Goal: Navigation & Orientation: Find specific page/section

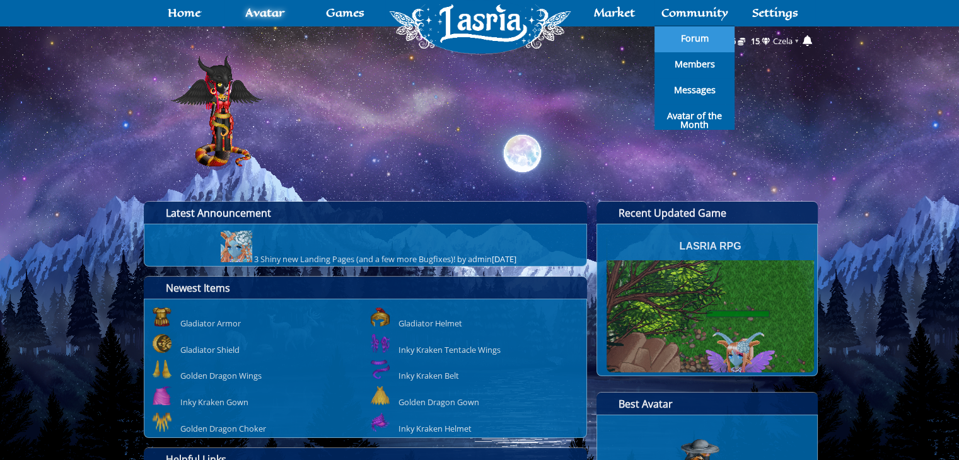
click at [698, 36] on span "Forum" at bounding box center [695, 38] width 28 height 9
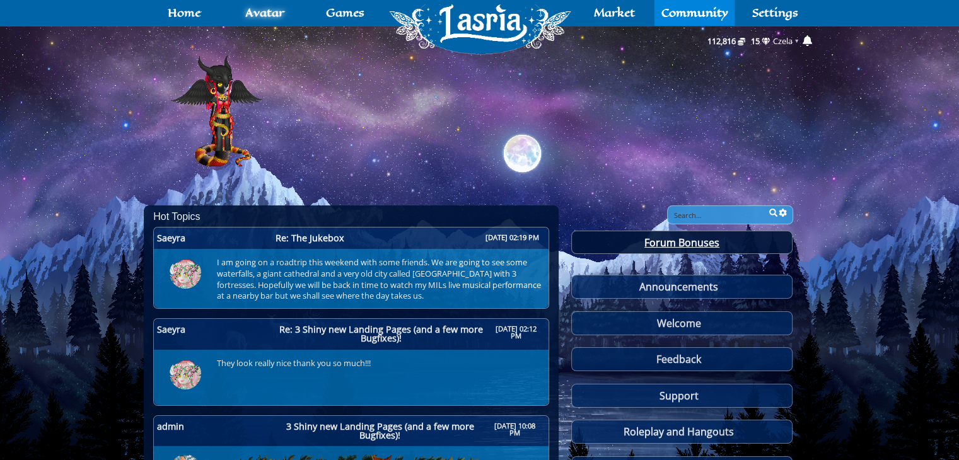
click at [678, 249] on link "Forum Bonuses" at bounding box center [681, 242] width 221 height 23
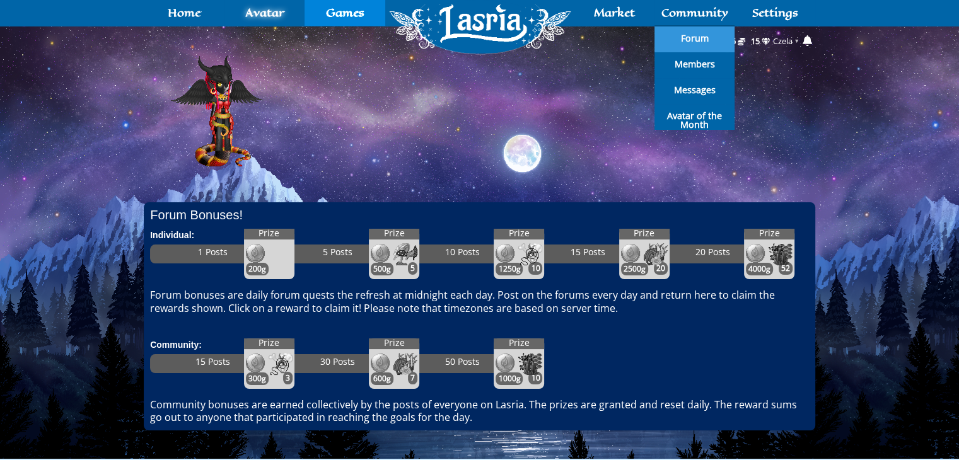
click at [683, 41] on span "Forum" at bounding box center [695, 38] width 28 height 9
